Goal: Task Accomplishment & Management: Manage account settings

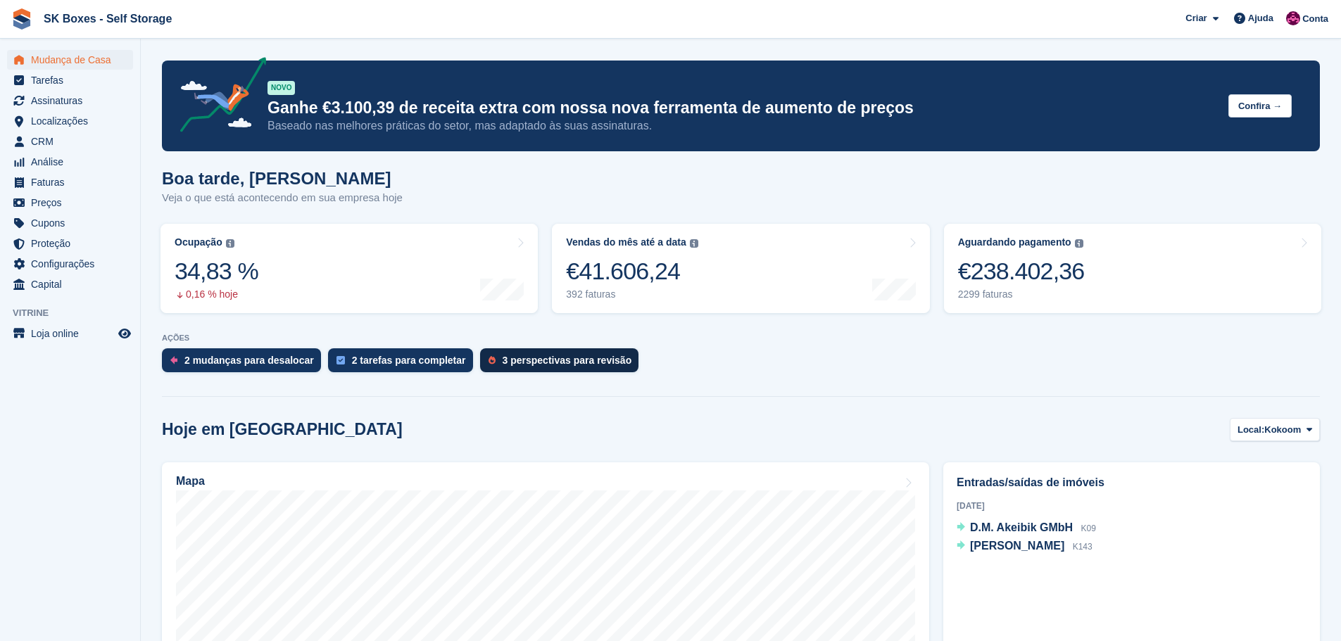
click at [506, 365] on div "3 perspectivas para revisão" at bounding box center [568, 360] width 130 height 11
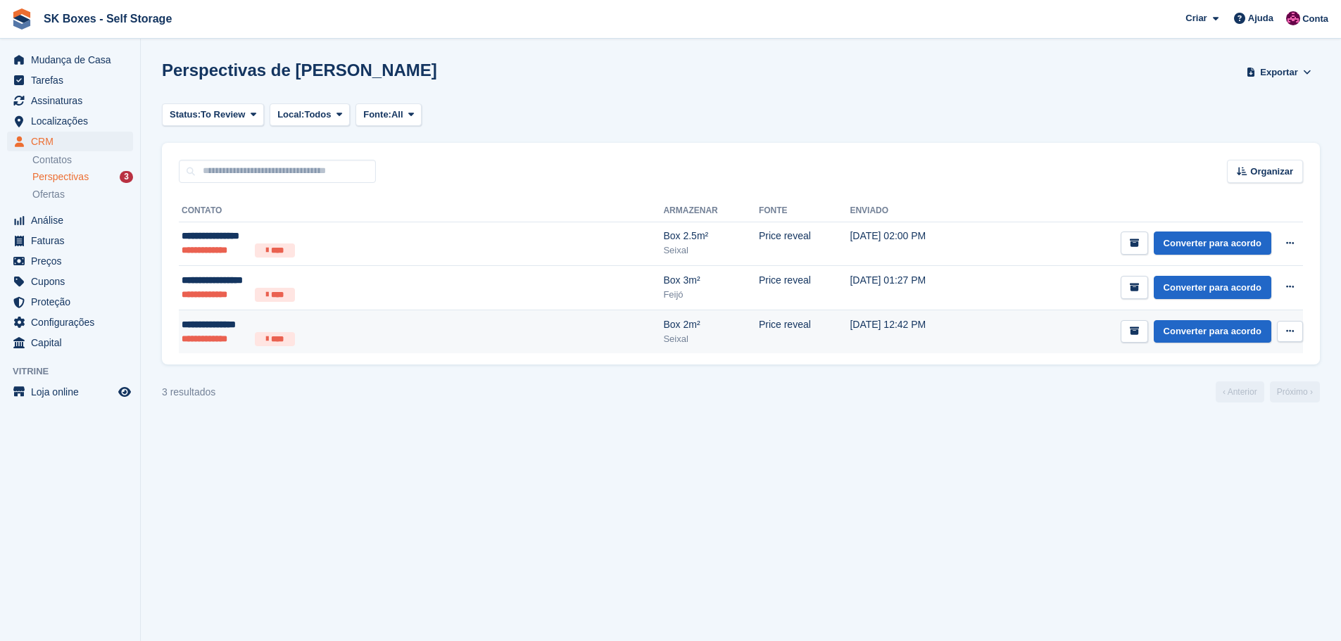
click at [275, 325] on div "**********" at bounding box center [319, 325] width 274 height 15
